Goal: Entertainment & Leisure: Consume media (video, audio)

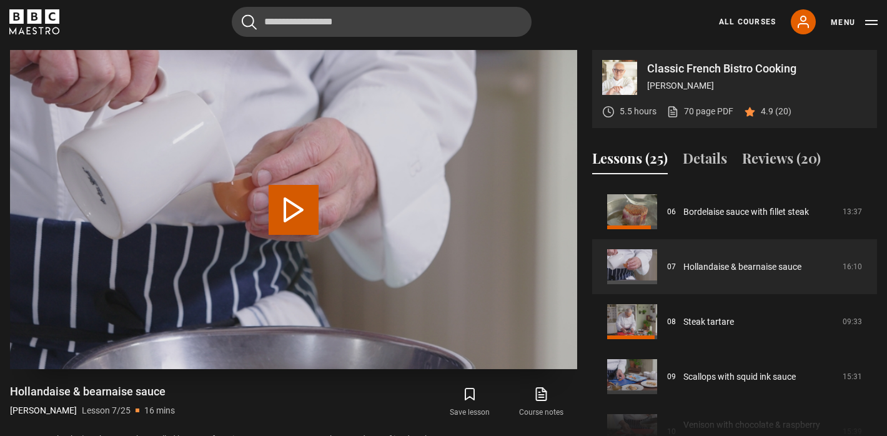
scroll to position [204, 0]
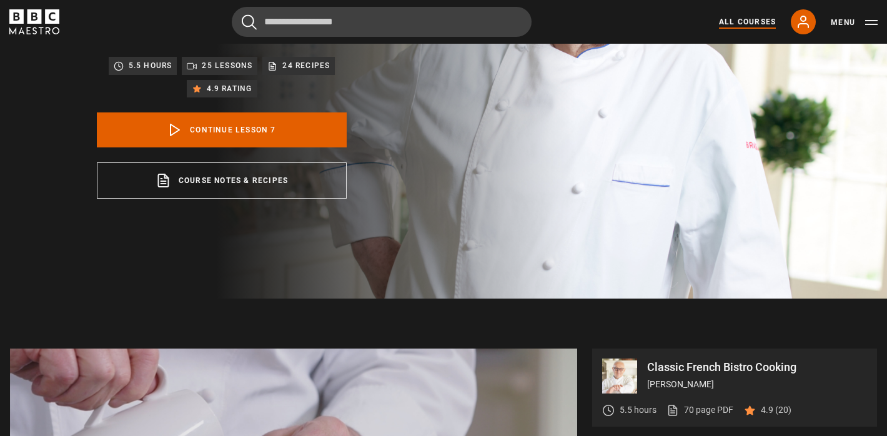
click at [747, 17] on link "All Courses" at bounding box center [747, 21] width 57 height 11
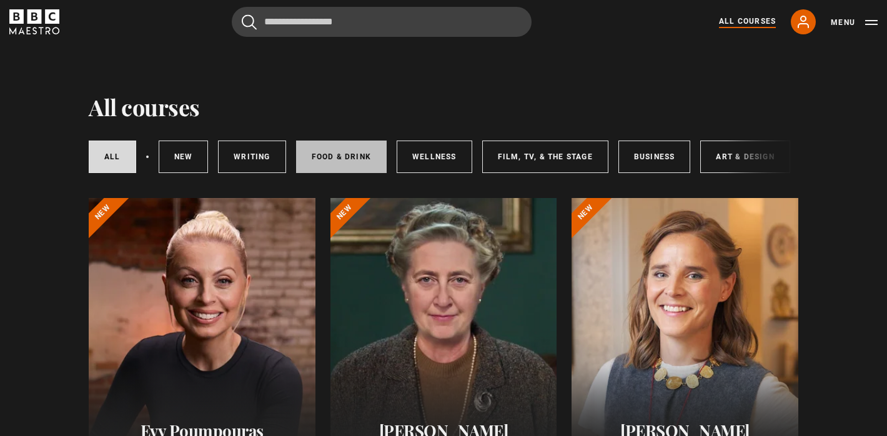
click at [355, 159] on link "Food & Drink" at bounding box center [341, 156] width 91 height 32
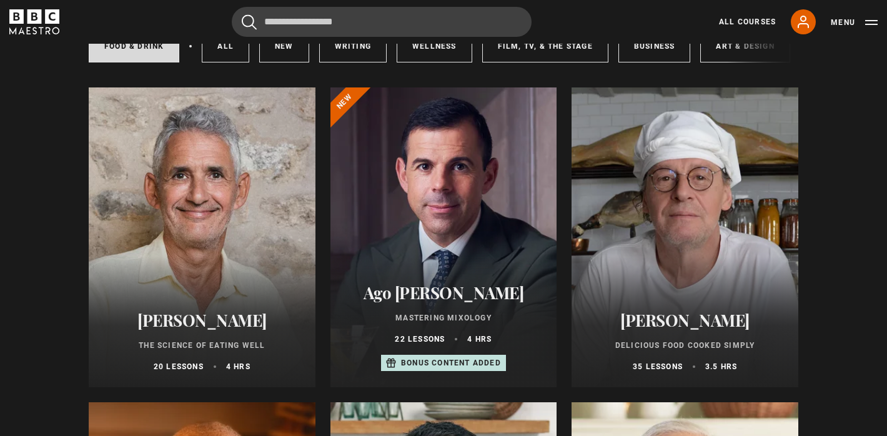
scroll to position [130, 0]
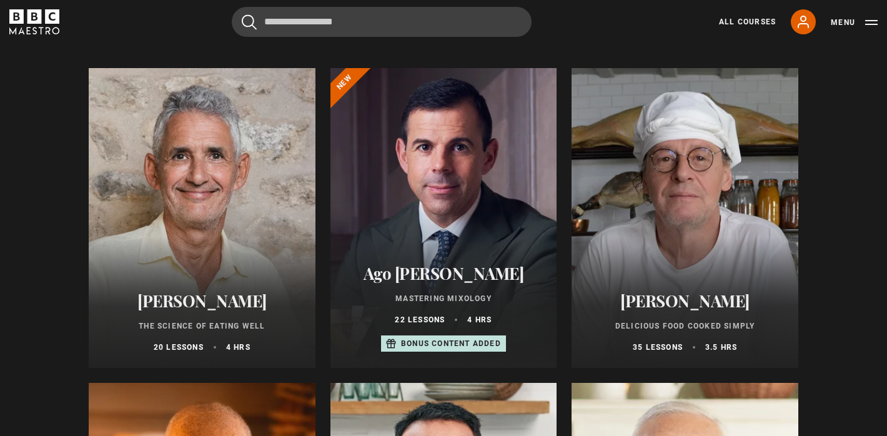
click at [703, 244] on div at bounding box center [684, 218] width 227 height 300
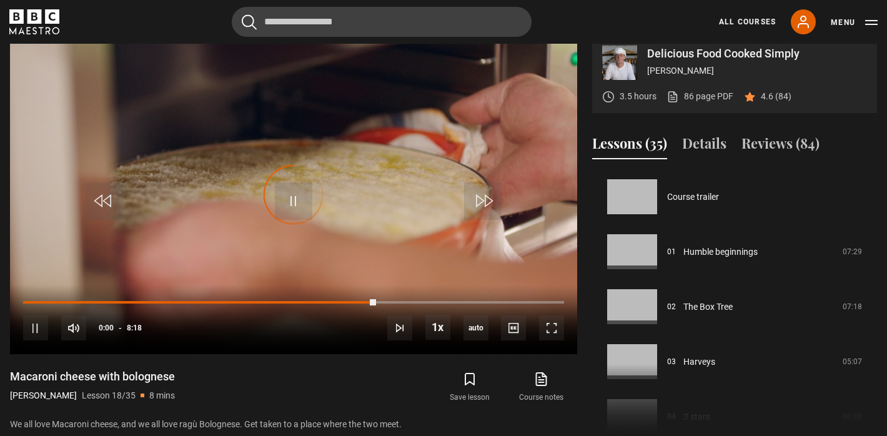
scroll to position [1052, 0]
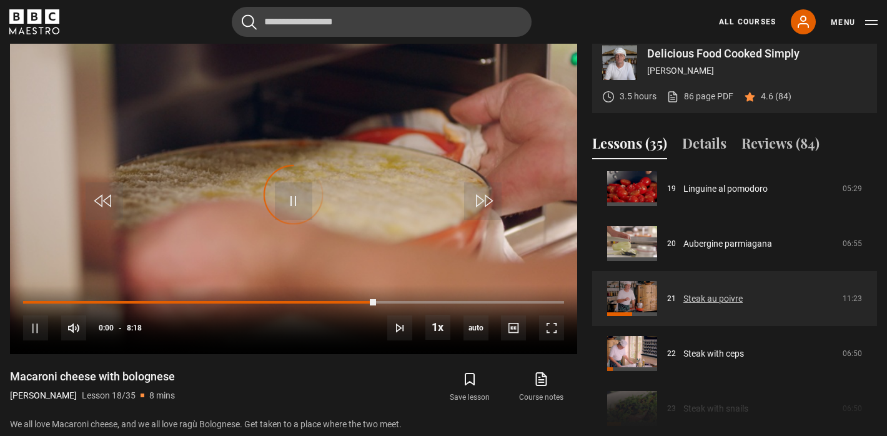
click at [696, 305] on link "Steak au poivre" at bounding box center [712, 298] width 59 height 13
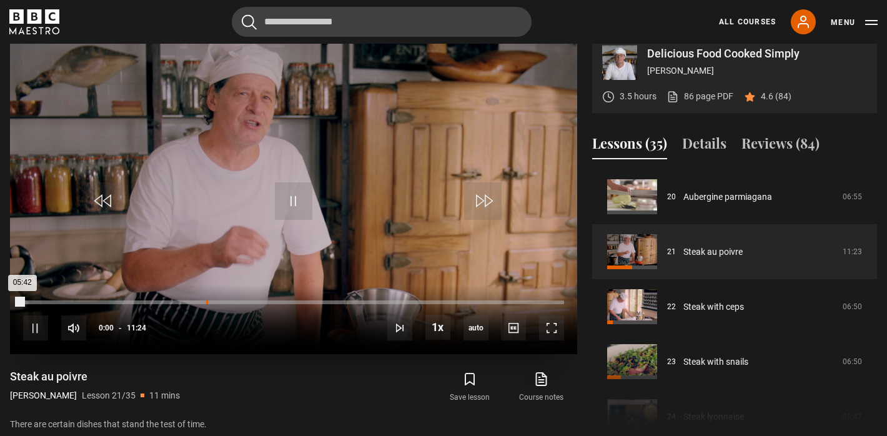
click at [206, 304] on div "Loaded : 0.00% 03:51 05:42" at bounding box center [293, 302] width 541 height 4
click at [224, 313] on div "10s Skip Back 10 seconds Pause 10s Skip Forward 10 seconds Loaded : 38.01% 04:0…" at bounding box center [293, 319] width 567 height 69
click at [228, 304] on div "Loaded : 38.74% 04:19 03:58" at bounding box center [293, 302] width 541 height 4
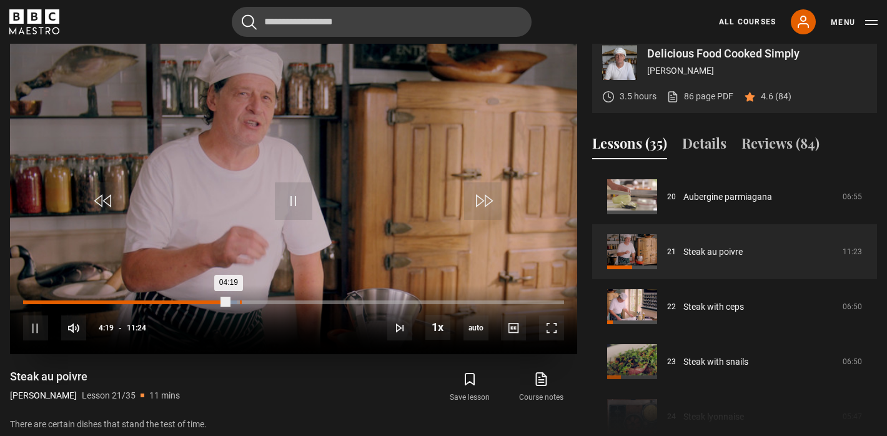
click at [244, 304] on div "Loaded : 39.47% 04:34 04:19" at bounding box center [293, 302] width 541 height 4
click at [190, 304] on div "04:42" at bounding box center [135, 302] width 224 height 4
click at [155, 312] on div "10s Skip Back 10 seconds Pause 10s Skip Forward 10 seconds Loaded : 32.16% 03:0…" at bounding box center [293, 319] width 567 height 69
click at [155, 304] on div "Loaded : 32.89% 03:04 03:34" at bounding box center [293, 302] width 541 height 4
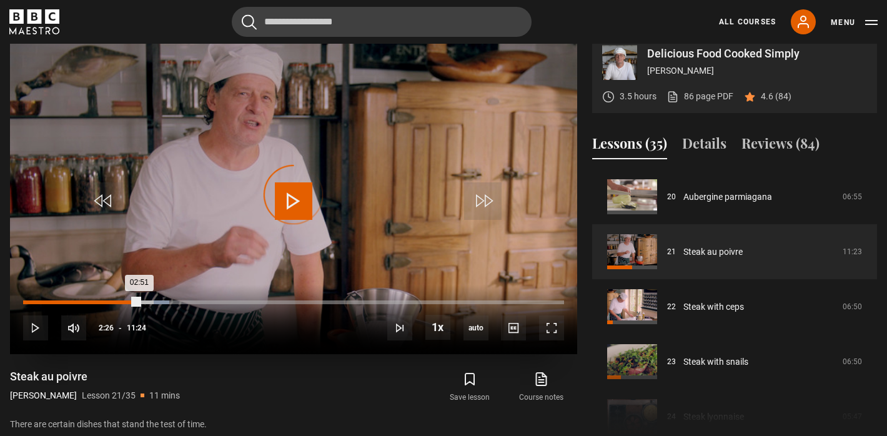
click at [139, 304] on div "Loaded : 27.05% 02:26 02:51" at bounding box center [293, 302] width 541 height 4
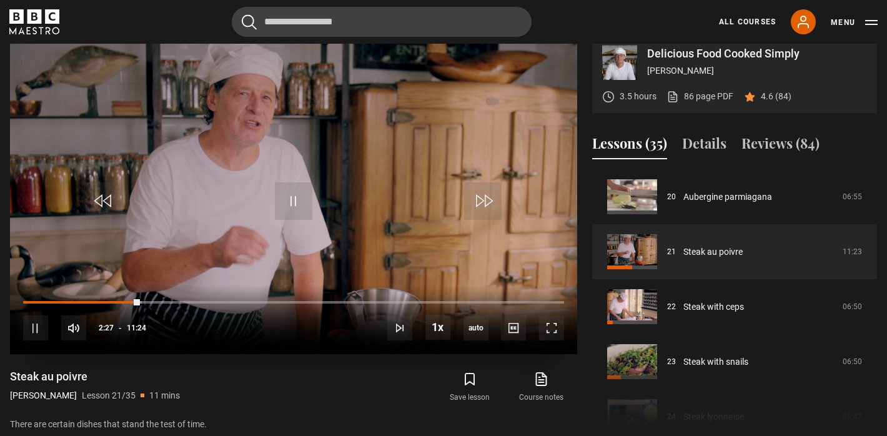
click at [255, 315] on div "10s Skip Back 10 seconds Pause 10s Skip Forward 10 seconds Loaded : 21.93% 02:3…" at bounding box center [293, 319] width 567 height 69
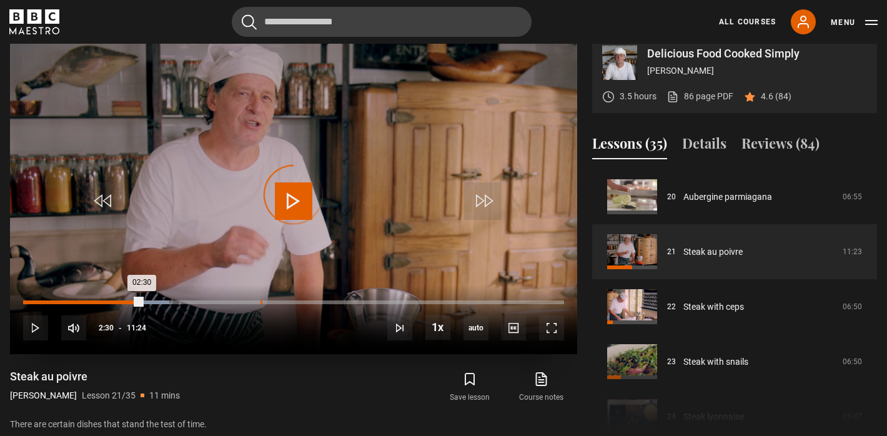
click at [260, 304] on div "Loaded : 27.05% 05:00 02:30" at bounding box center [293, 302] width 541 height 4
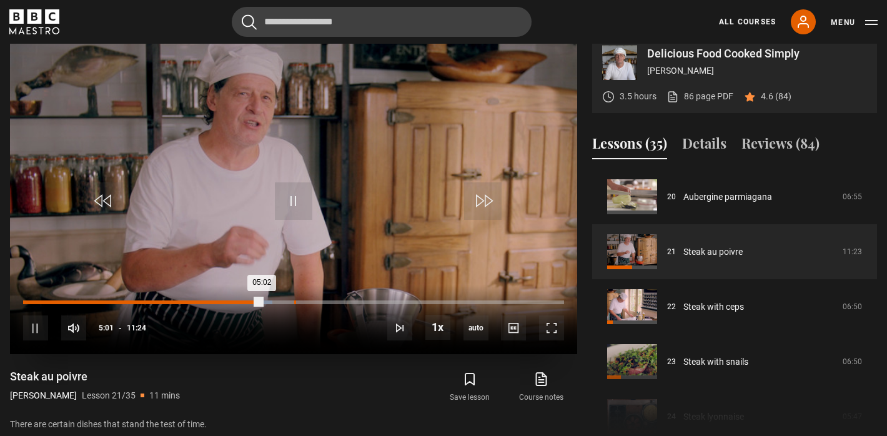
click at [293, 304] on div "Loaded : 46.05% 05:42 05:02" at bounding box center [293, 302] width 541 height 4
click at [317, 304] on div "Loaded : 51.17% 06:04 05:43" at bounding box center [293, 302] width 541 height 4
click at [342, 304] on div "Loaded : 56.29% 06:44 06:13" at bounding box center [293, 302] width 541 height 4
click at [36, 336] on span "Video Player" at bounding box center [35, 327] width 25 height 25
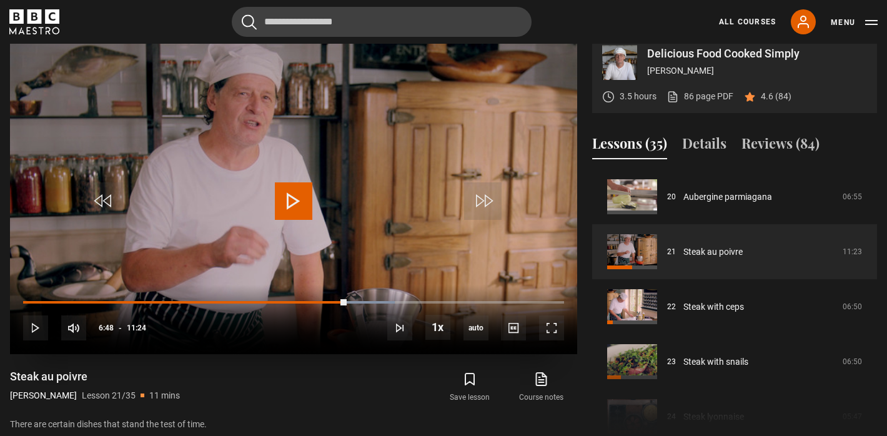
click at [291, 220] on span "Video Player" at bounding box center [293, 200] width 37 height 37
click at [148, 313] on div "10s Skip Back 10 seconds Pause 10s Skip Forward 10 seconds Loaded : 68.71% 01:0…" at bounding box center [293, 319] width 567 height 69
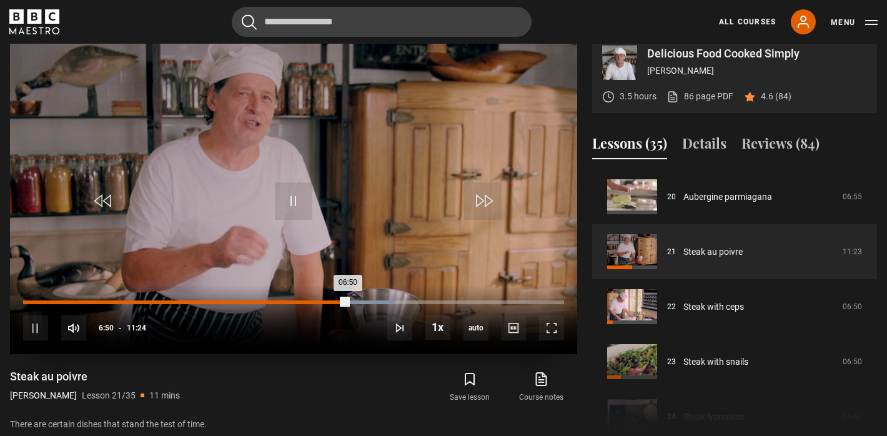
click at [136, 304] on div "Loaded : 68.71% 02:23 06:50" at bounding box center [293, 302] width 541 height 4
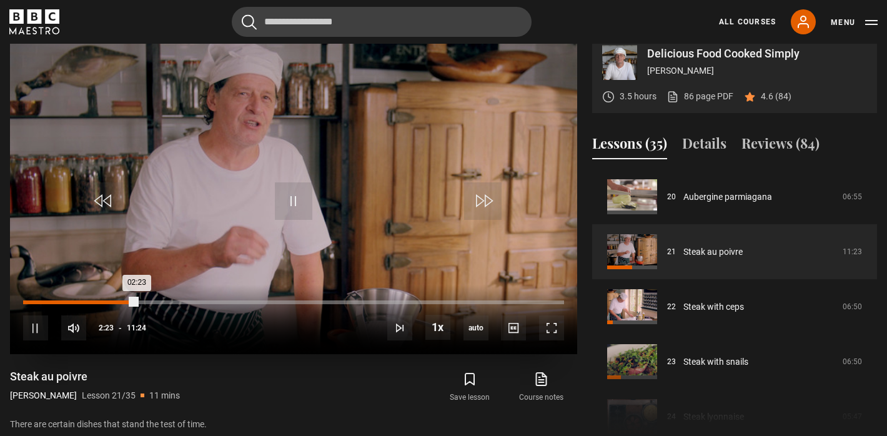
click at [128, 315] on div "10s Skip Back 10 seconds Pause 10s Skip Forward 10 seconds Loaded : 0.00% 02:18…" at bounding box center [293, 319] width 567 height 69
click at [285, 219] on span "Video Player" at bounding box center [293, 200] width 37 height 37
click at [153, 304] on div "Loaded : 22.66% 02:44 02:44" at bounding box center [293, 302] width 541 height 4
click at [132, 314] on div "10s Skip Back 10 seconds Pause 10s Skip Forward 10 seconds Loaded : 25.58% 03:1…" at bounding box center [293, 319] width 567 height 69
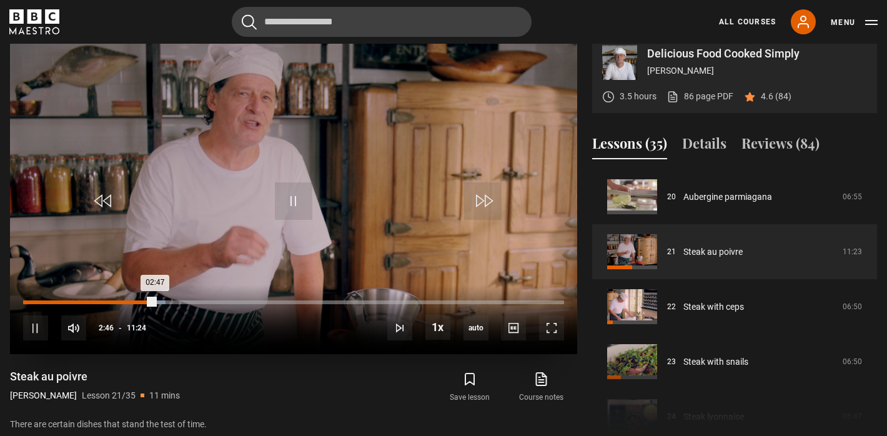
click at [128, 304] on div "Loaded : 26.32% 02:13 02:47" at bounding box center [293, 302] width 541 height 4
click at [110, 315] on div "10s Skip Back 10 seconds Pause 10s Skip Forward 10 seconds Loaded : 24.12% 01:5…" at bounding box center [293, 319] width 567 height 69
click at [107, 304] on div "Loaded : 24.12% 01:47 02:16" at bounding box center [293, 302] width 541 height 4
click at [92, 304] on div "Loaded : 16.81% 01:27 01:49" at bounding box center [293, 302] width 541 height 4
click at [292, 213] on span "Video Player" at bounding box center [293, 200] width 37 height 37
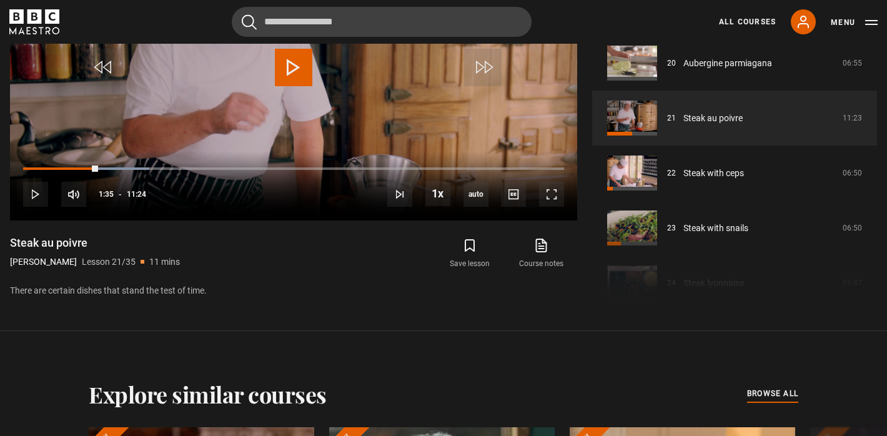
scroll to position [652, 0]
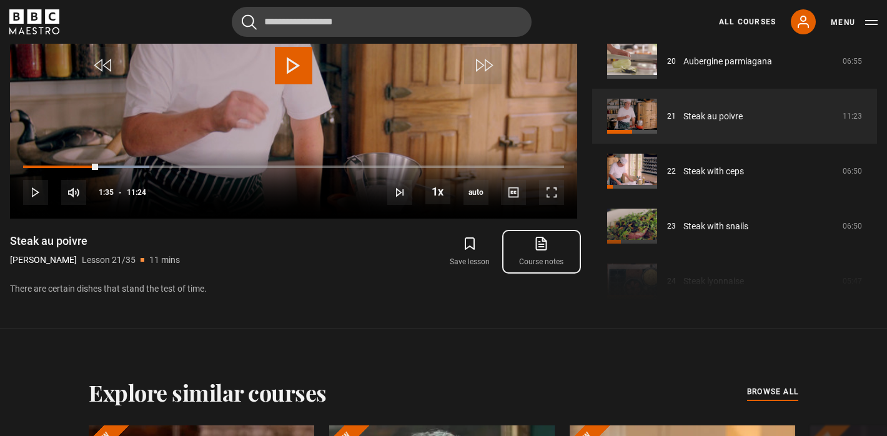
click at [541, 251] on icon at bounding box center [541, 243] width 16 height 15
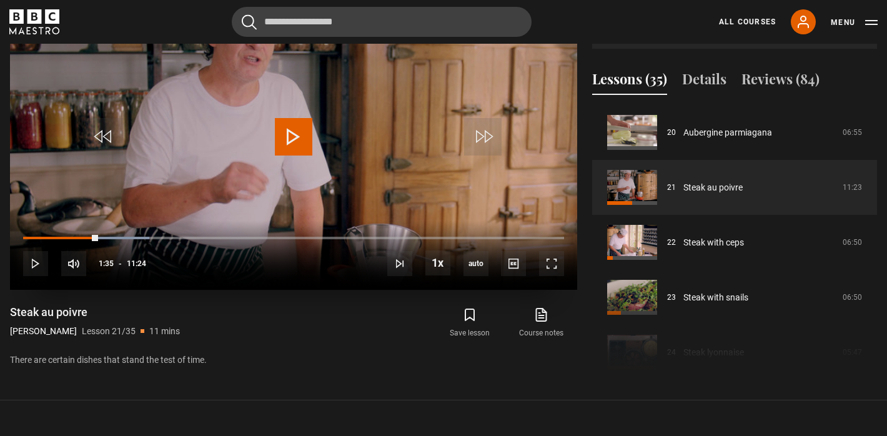
click at [288, 142] on span "Video Player" at bounding box center [293, 136] width 37 height 37
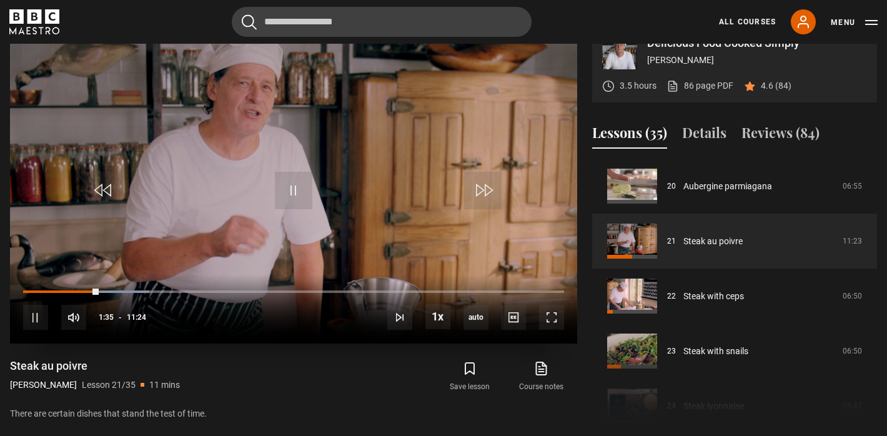
scroll to position [517, 0]
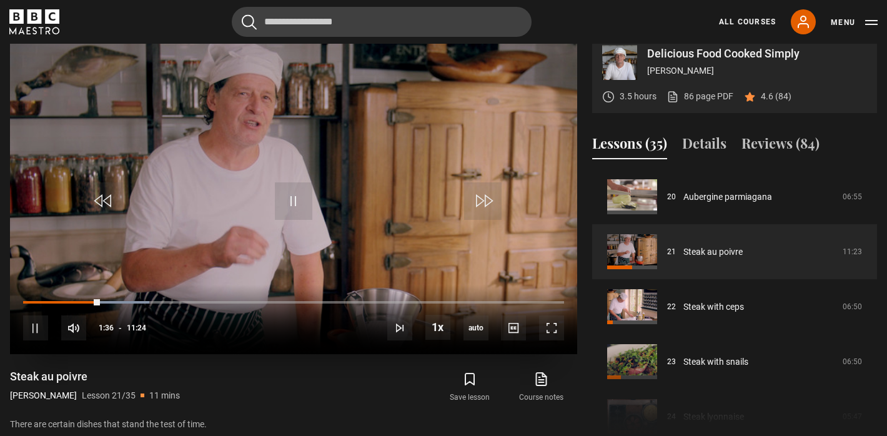
click at [243, 315] on div "10s Skip Back 10 seconds Pause 10s Skip Forward 10 seconds Loaded : 23.39% 11:0…" at bounding box center [293, 319] width 567 height 69
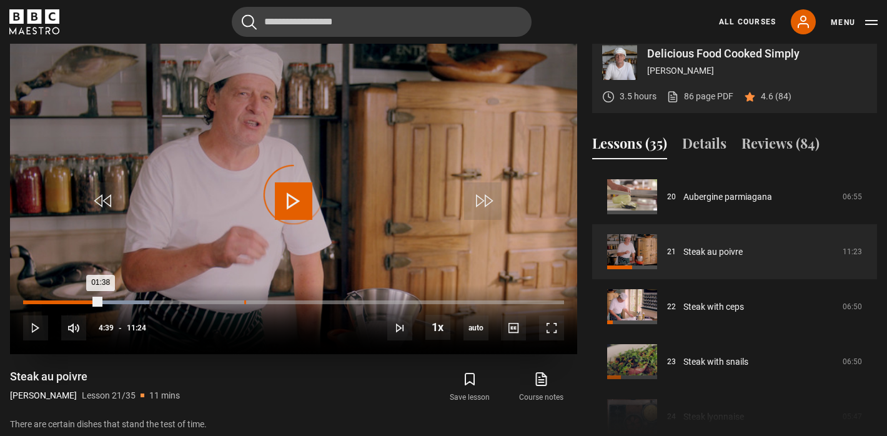
click at [244, 304] on div "04:39" at bounding box center [245, 302] width 2 height 4
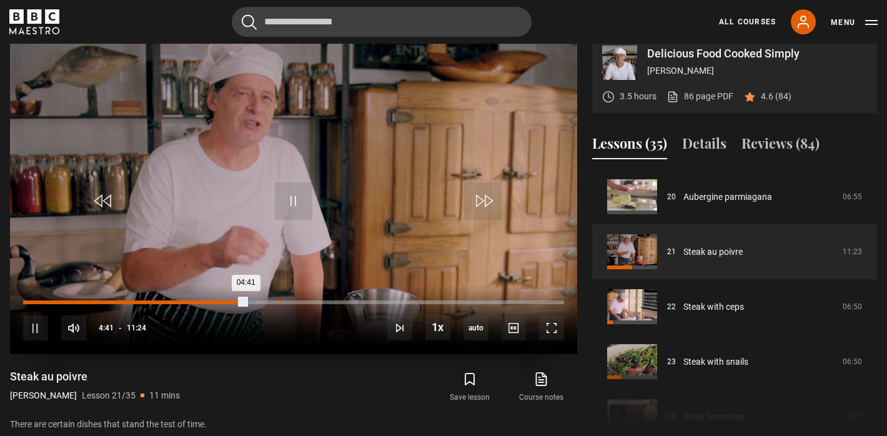
click at [280, 304] on div "Loaded : 43.13% 05:23 04:41" at bounding box center [293, 302] width 541 height 4
click at [307, 314] on div "10s Skip Back 10 seconds Pause 10s Skip Forward 10 seconds Loaded : 49.71% 05:3…" at bounding box center [293, 319] width 567 height 69
click at [318, 304] on div "06:12" at bounding box center [319, 302] width 2 height 4
click at [342, 315] on div "10s Skip Back 10 seconds Pause 10s Skip Forward 10 seconds Loaded : 56.29% 06:4…" at bounding box center [293, 319] width 567 height 69
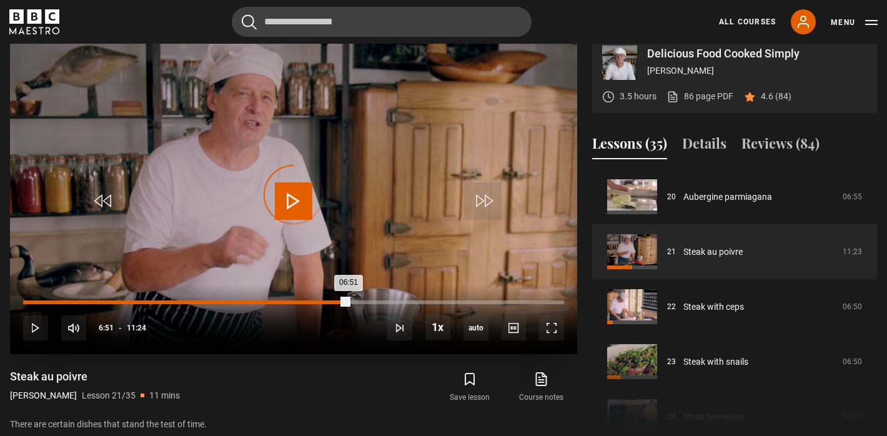
click at [348, 304] on div "Loaded : 57.75% 06:51 06:51" at bounding box center [293, 302] width 541 height 4
click at [373, 304] on div "Loaded : 61.40% 07:23 07:23" at bounding box center [293, 302] width 541 height 4
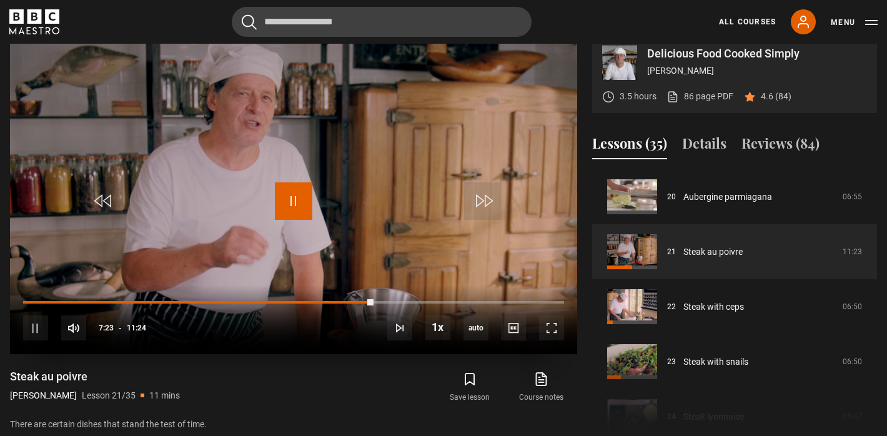
click at [289, 219] on span "Video Player" at bounding box center [293, 200] width 37 height 37
click at [289, 219] on div "Video Player is loading." at bounding box center [293, 195] width 62 height 62
click at [363, 304] on div "07:23" at bounding box center [198, 302] width 350 height 4
click at [285, 226] on div "Video Player is loading." at bounding box center [293, 195] width 62 height 62
click at [293, 220] on span "Video Player" at bounding box center [293, 200] width 37 height 37
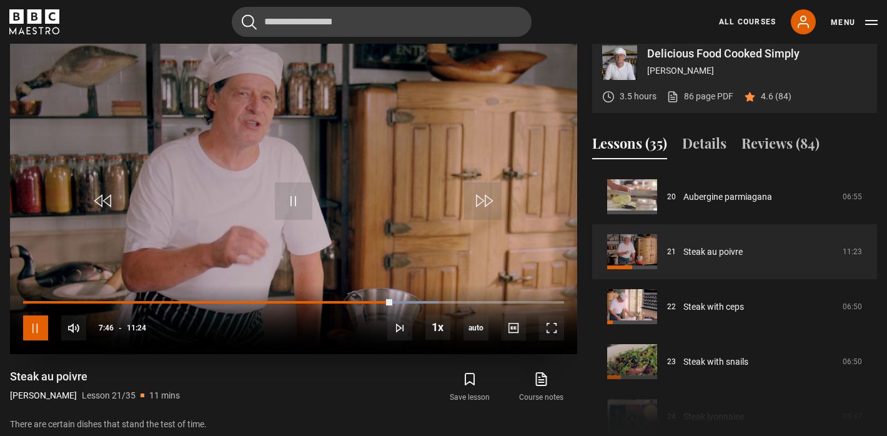
click at [30, 340] on span "Video Player" at bounding box center [35, 327] width 25 height 25
